Goal: Find contact information: Find contact information

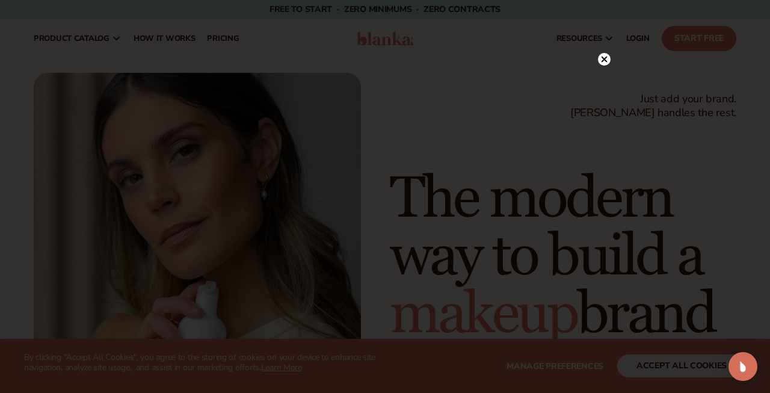
click at [604, 64] on circle at bounding box center [604, 59] width 13 height 13
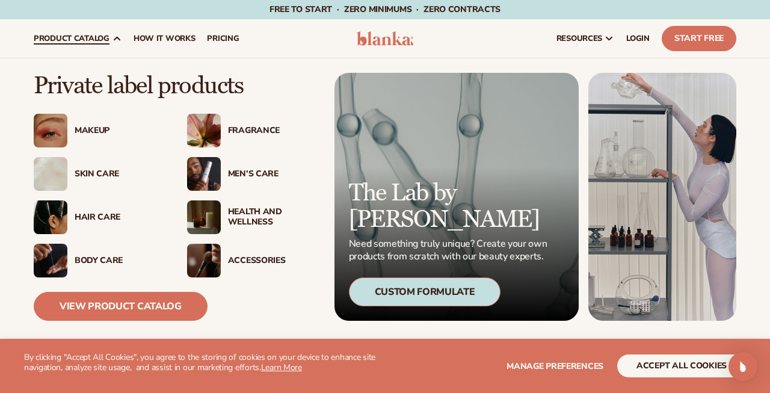
click at [87, 177] on div "Skin Care" at bounding box center [119, 174] width 88 height 10
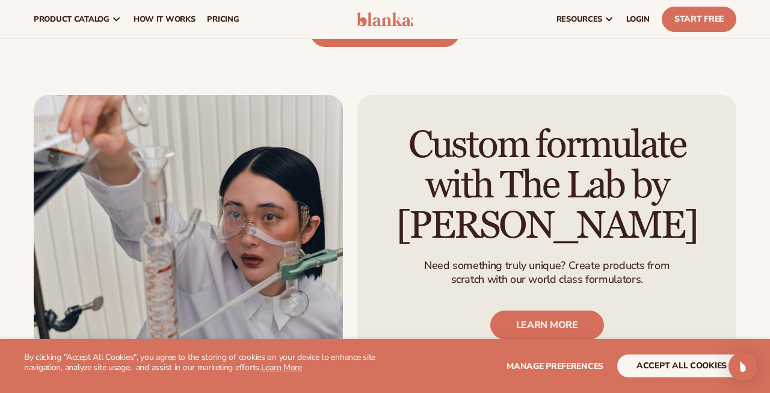
scroll to position [1308, 0]
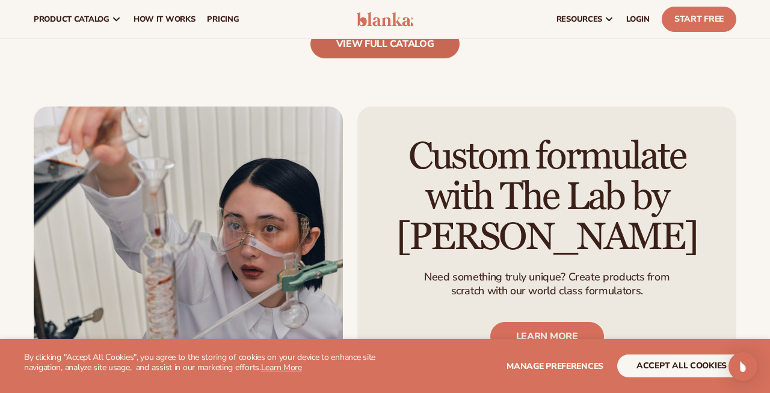
click at [401, 41] on link "view full catalog" at bounding box center [385, 43] width 150 height 29
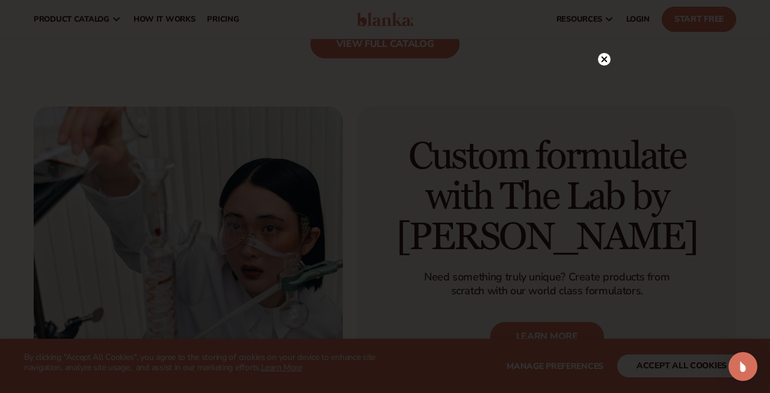
click at [606, 61] on icon at bounding box center [604, 60] width 6 height 6
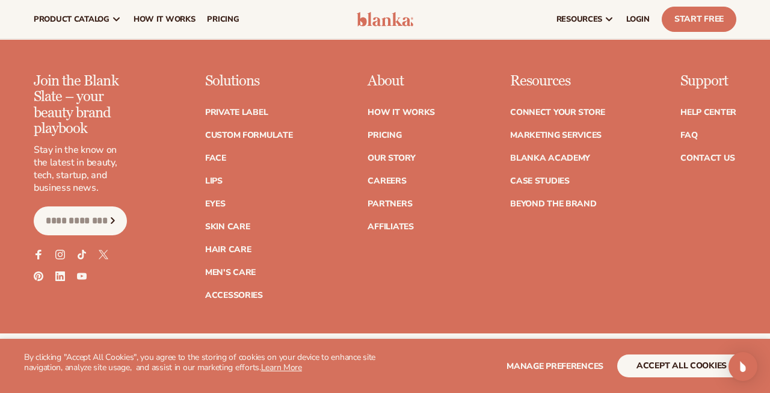
scroll to position [2064, 0]
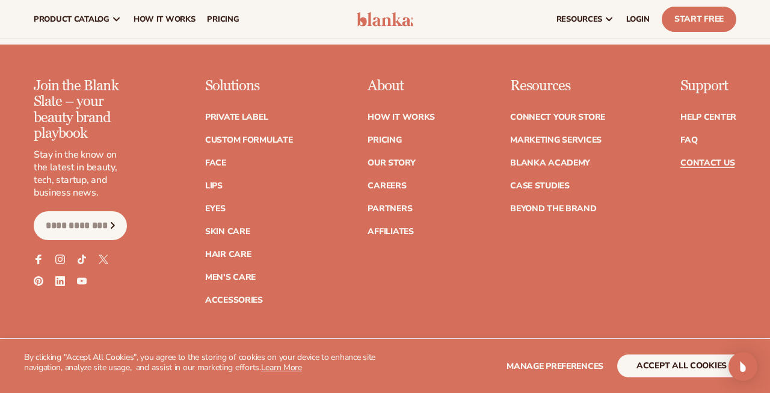
click at [699, 166] on link "Contact Us" at bounding box center [707, 163] width 54 height 8
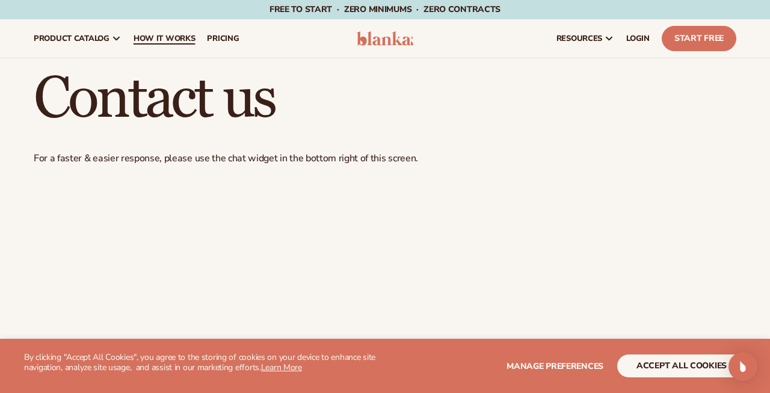
click at [180, 37] on span "How It Works" at bounding box center [165, 39] width 62 height 10
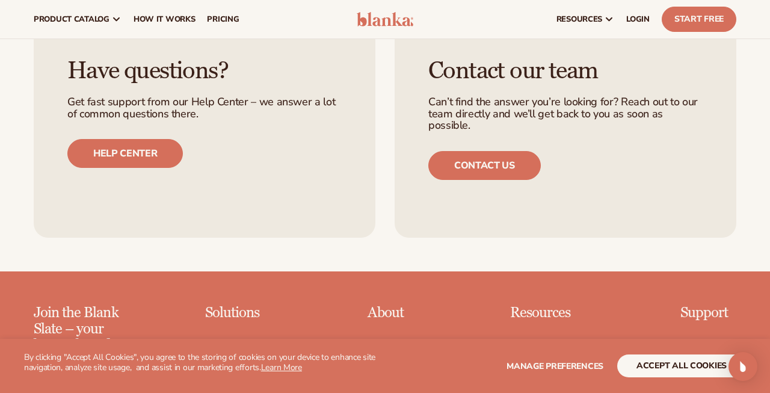
scroll to position [2388, 0]
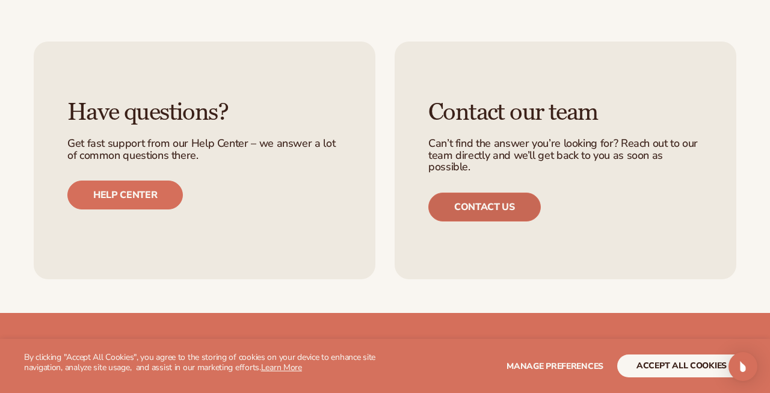
click at [481, 192] on link "Contact us" at bounding box center [484, 206] width 112 height 29
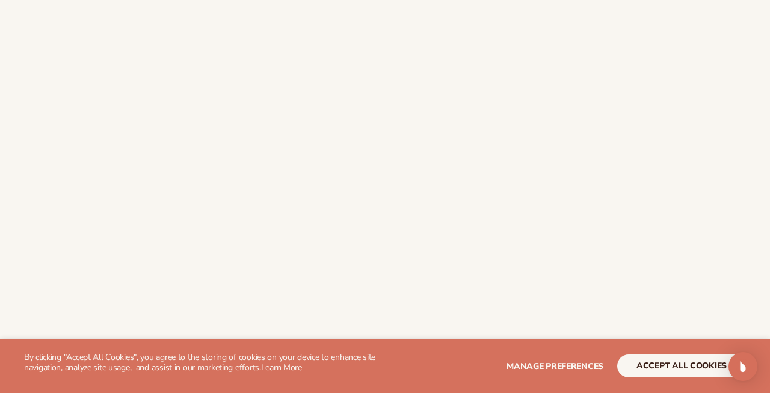
scroll to position [475, 0]
